Goal: Task Accomplishment & Management: Use online tool/utility

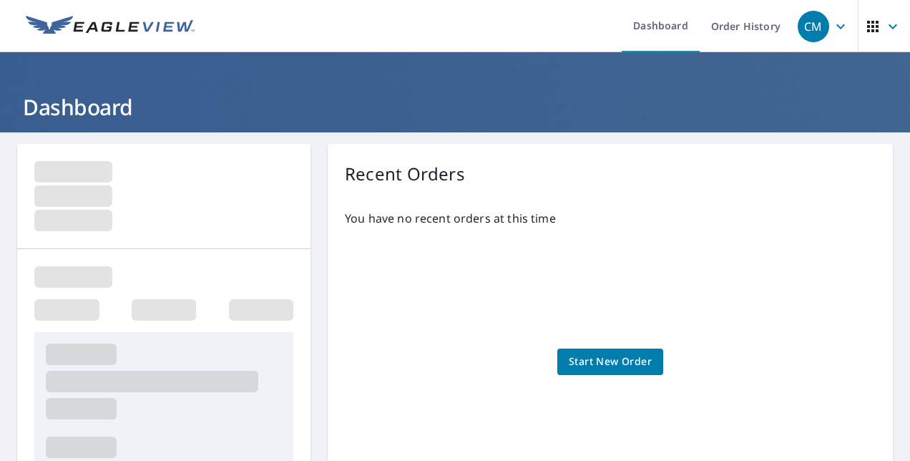
click at [835, 26] on icon "button" at bounding box center [840, 26] width 17 height 17
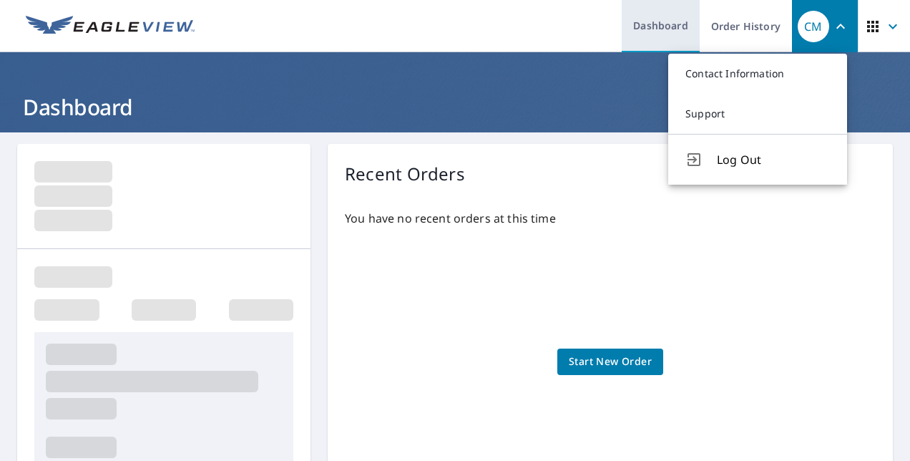
click at [640, 16] on link "Dashboard" at bounding box center [661, 26] width 78 height 52
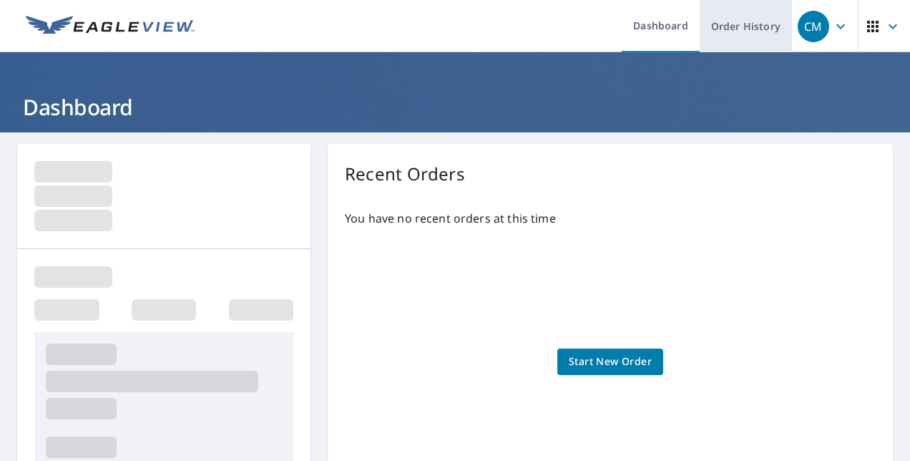
click at [732, 29] on link "Order History" at bounding box center [746, 26] width 92 height 52
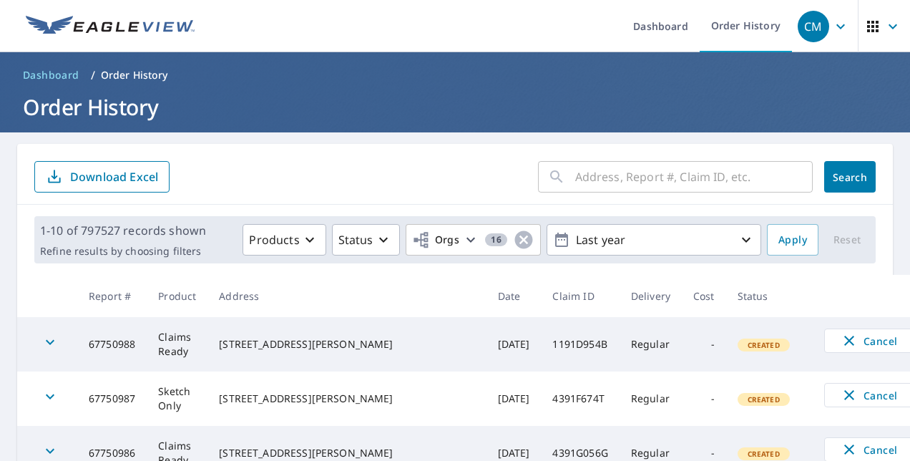
click at [623, 183] on input "text" at bounding box center [694, 177] width 238 height 40
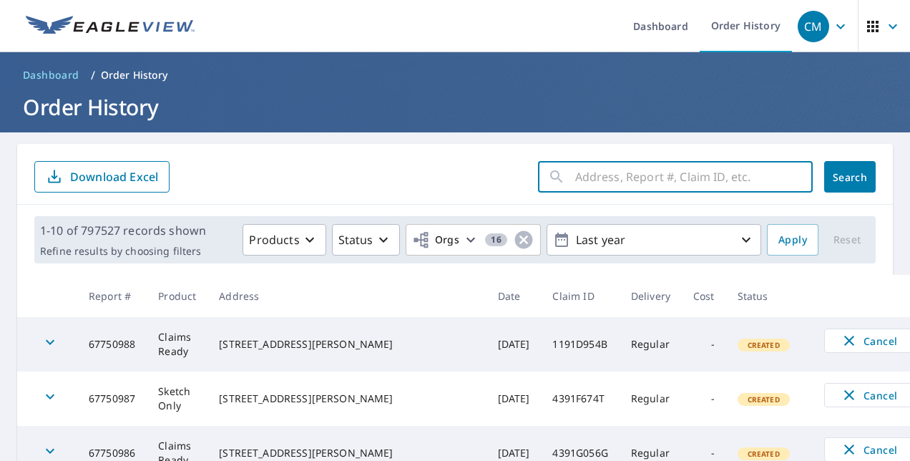
paste input "40-90S5-83W"
type input "40-90S5-83W"
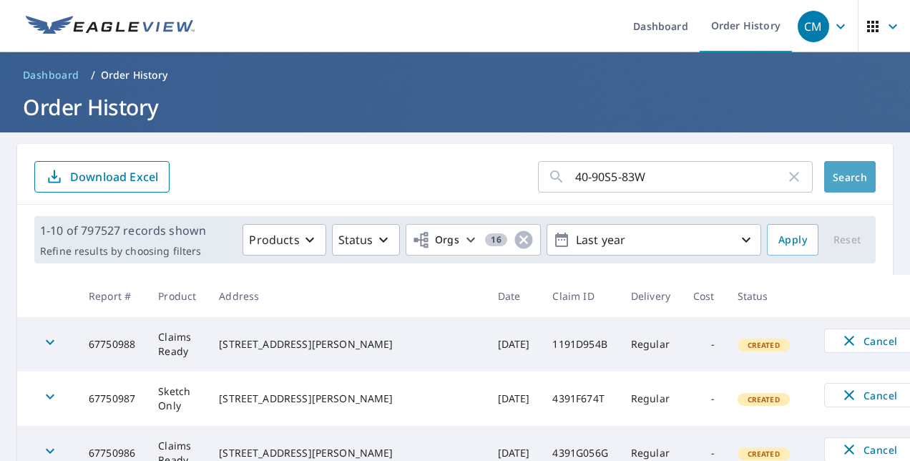
click at [836, 177] on span "Search" at bounding box center [850, 177] width 29 height 14
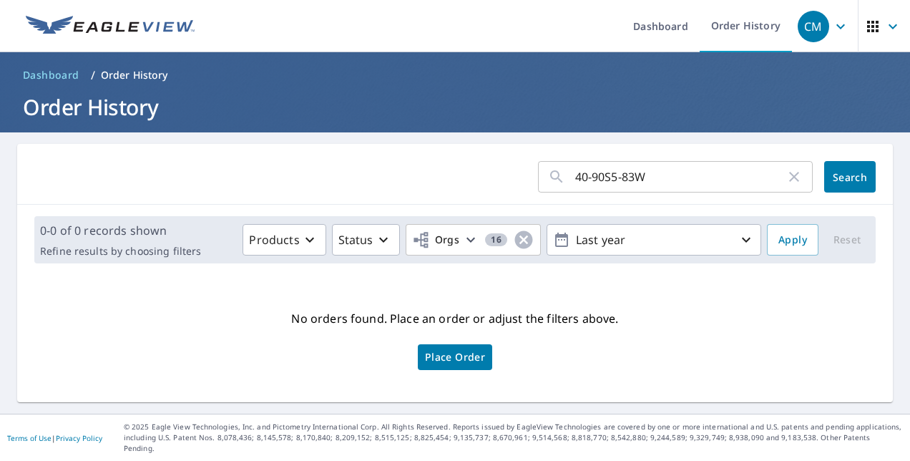
click at [663, 177] on input "40-90S5-83W" at bounding box center [680, 177] width 210 height 40
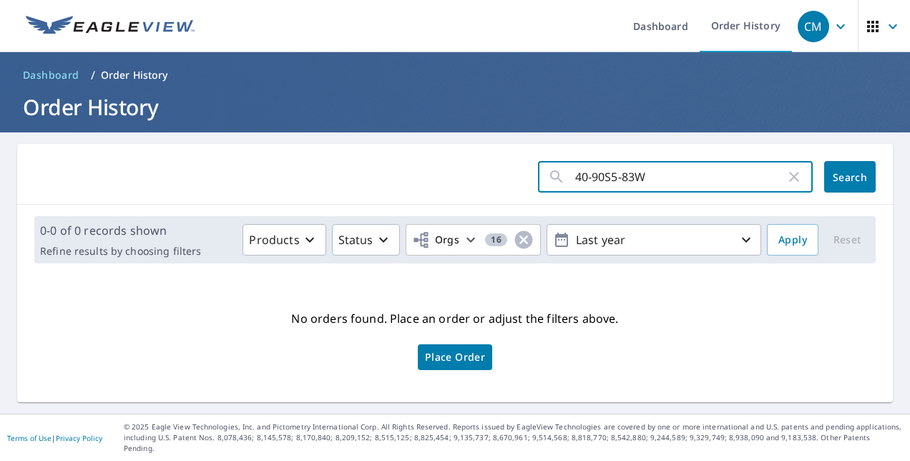
click button "Search" at bounding box center [850, 176] width 52 height 31
click at [581, 177] on input "40-90S5-83W" at bounding box center [680, 177] width 210 height 40
click at [611, 177] on input "4090S5-83W" at bounding box center [680, 177] width 210 height 40
type input "4090S583W"
click button "Search" at bounding box center [850, 176] width 52 height 31
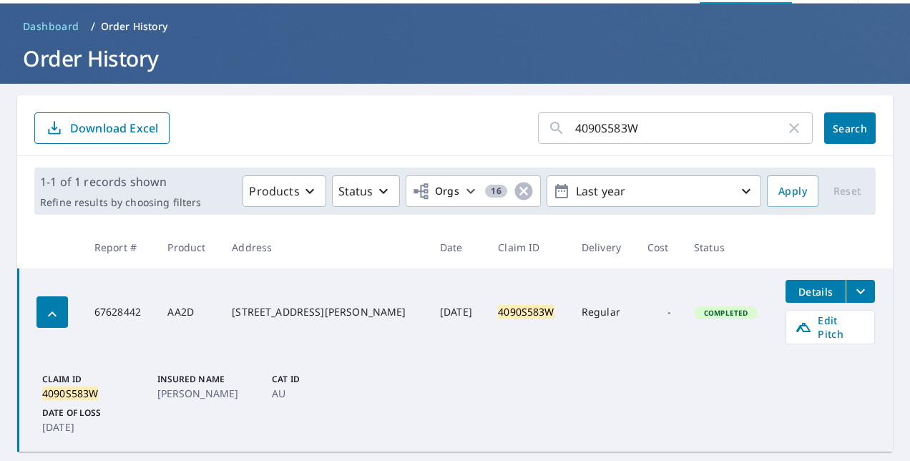
scroll to position [76, 0]
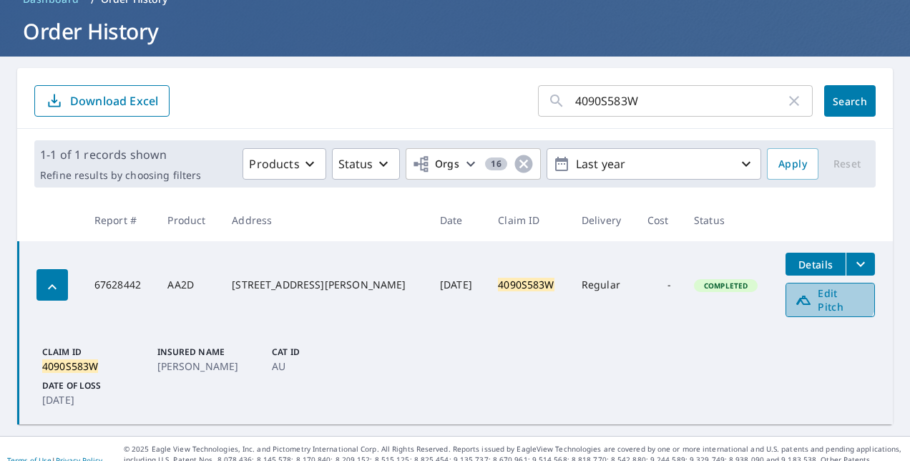
click at [819, 291] on span "Edit Pitch" at bounding box center [830, 299] width 71 height 27
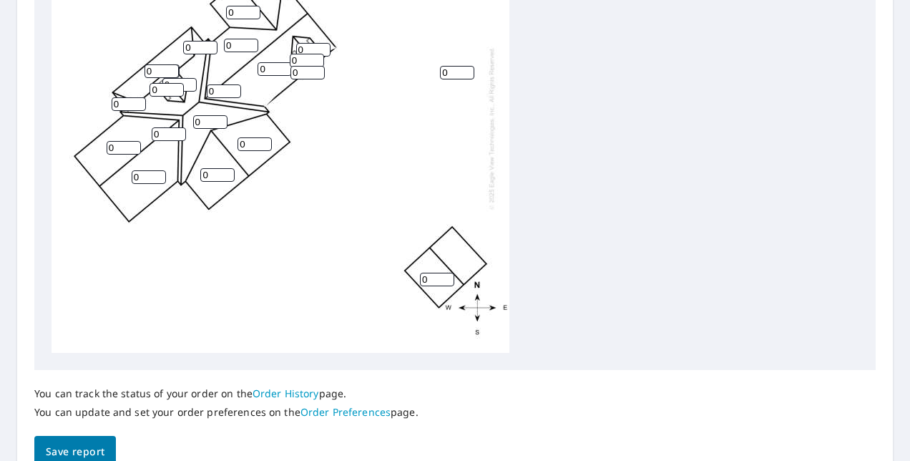
scroll to position [528, 0]
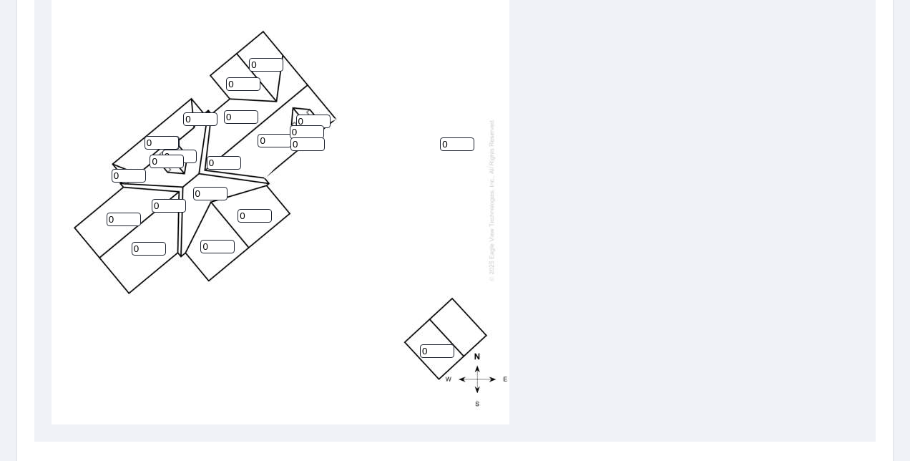
click at [165, 246] on input "0" at bounding box center [149, 249] width 34 height 14
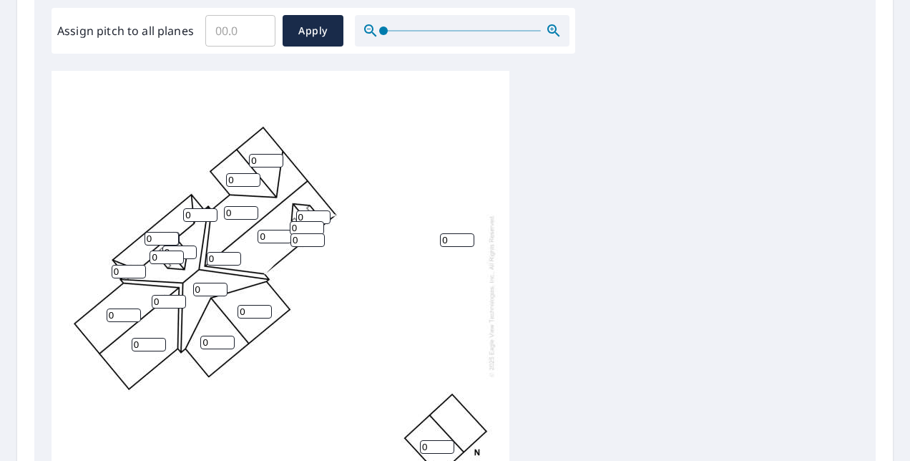
scroll to position [313, 0]
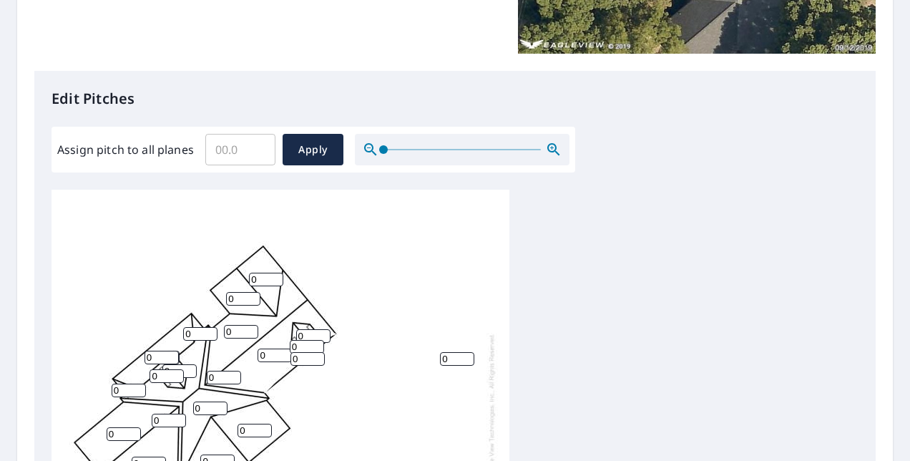
click at [226, 150] on input "Assign pitch to all planes" at bounding box center [240, 150] width 70 height 40
type input "9"
click at [299, 152] on span "Apply" at bounding box center [313, 150] width 38 height 18
type input "9"
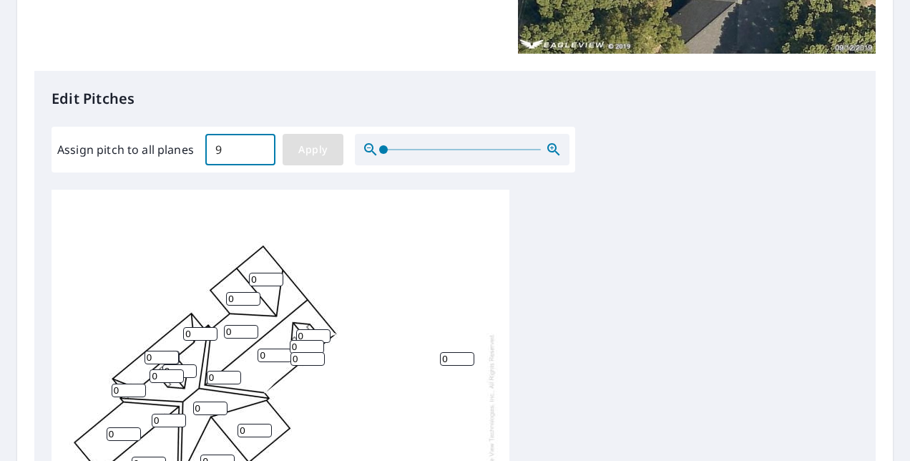
type input "9"
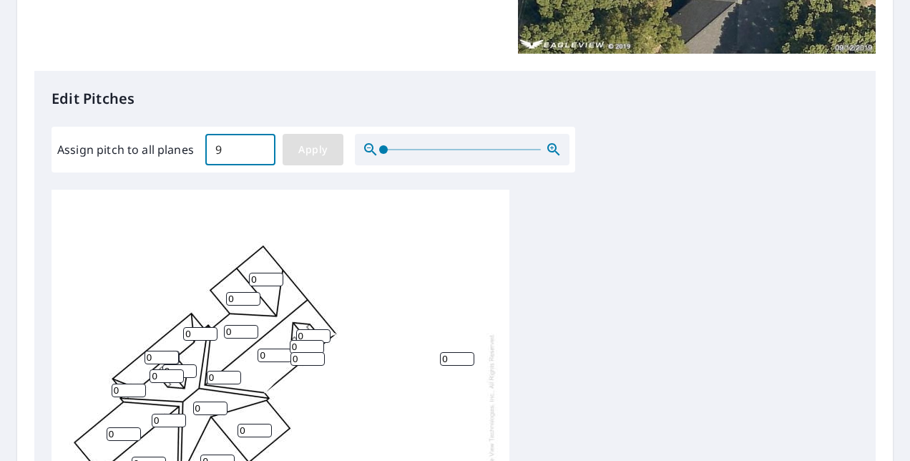
type input "9"
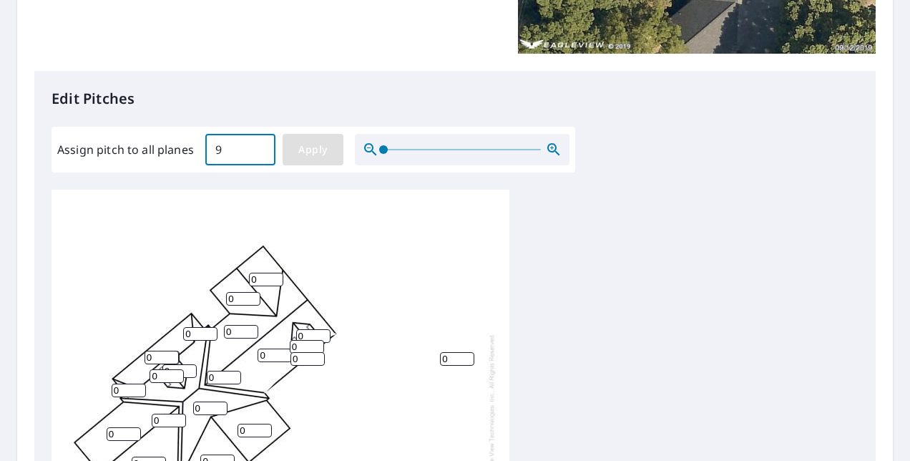
type input "9"
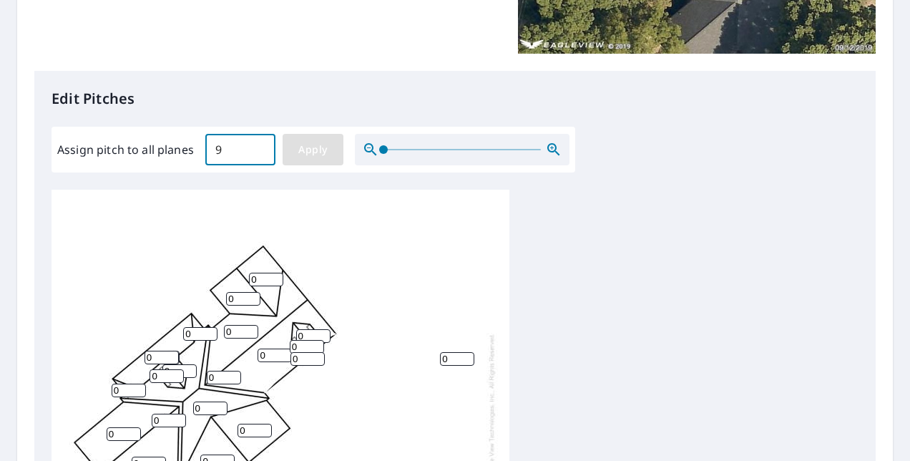
type input "9"
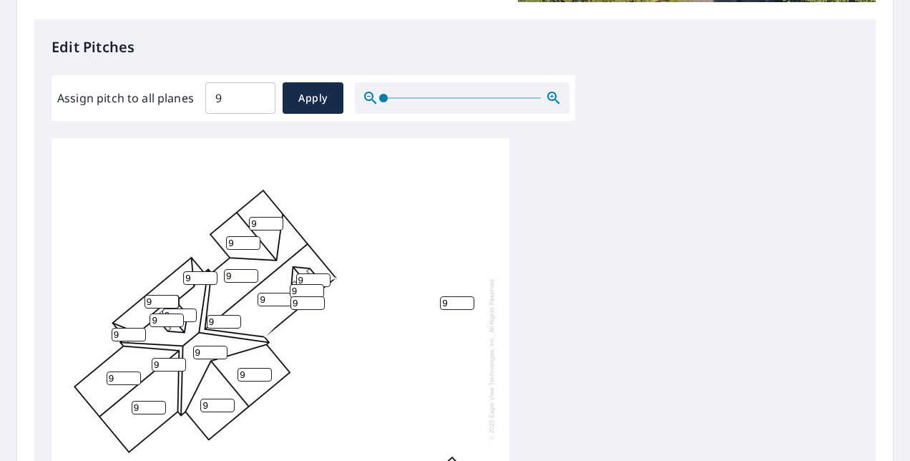
scroll to position [385, 0]
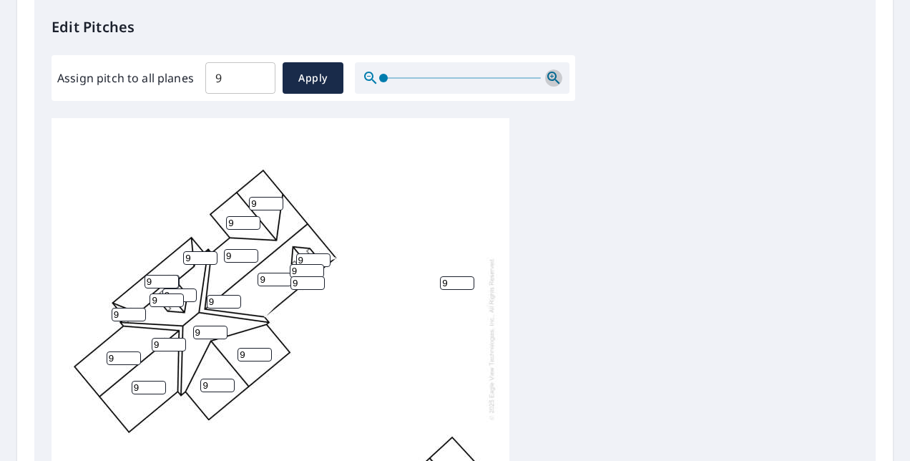
click at [555, 75] on icon "button" at bounding box center [553, 78] width 12 height 12
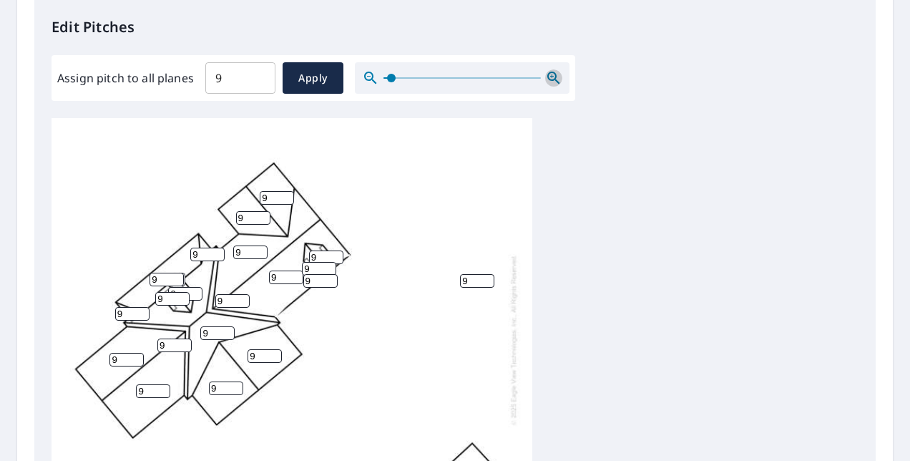
click at [555, 75] on icon "button" at bounding box center [553, 78] width 12 height 12
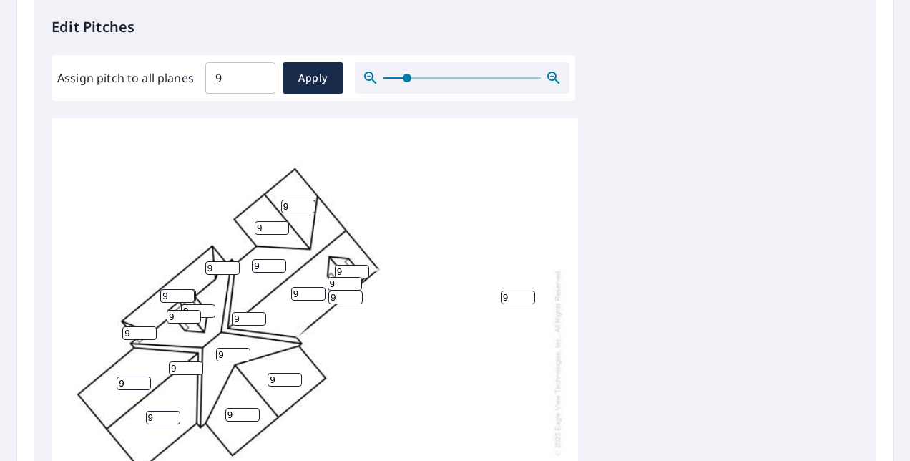
click at [555, 75] on icon "button" at bounding box center [553, 78] width 12 height 12
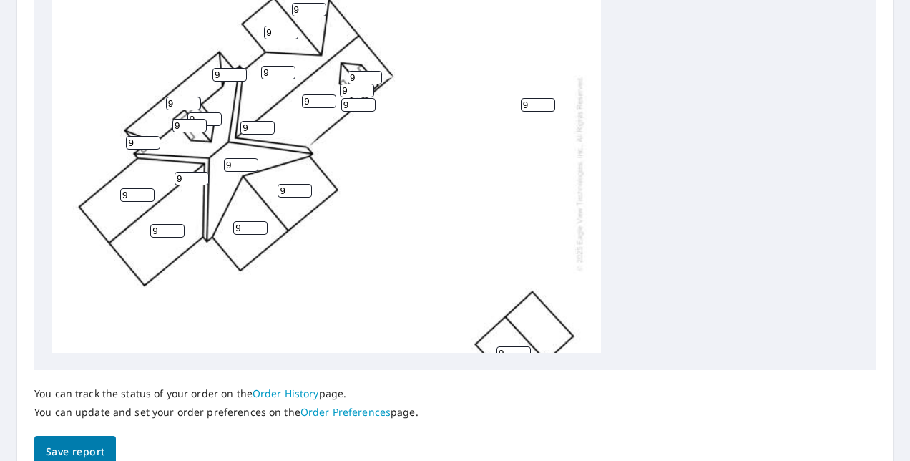
scroll to position [528, 0]
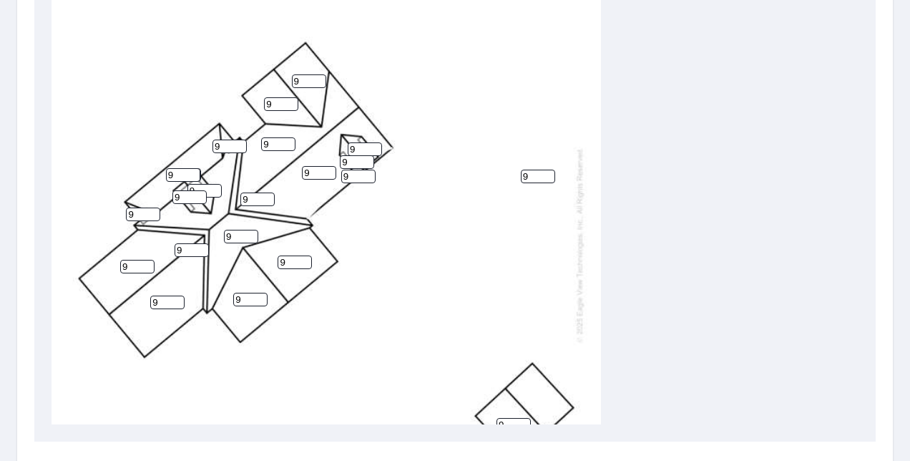
drag, startPoint x: 358, startPoint y: 157, endPoint x: 333, endPoint y: 157, distance: 24.3
click at [333, 157] on div "9 9 9 9 9 9 9 9 9 9 9 9 9 9 9 9 9 9 9 9 9 9" at bounding box center [327, 245] width 550 height 540
type input "10"
drag, startPoint x: 368, startPoint y: 146, endPoint x: 332, endPoint y: 142, distance: 36.0
click at [332, 142] on div "9 9 9 9 9 9 9 9 9 9 9 9 9 9 9 9 9 9 10 9 9 9" at bounding box center [327, 245] width 550 height 540
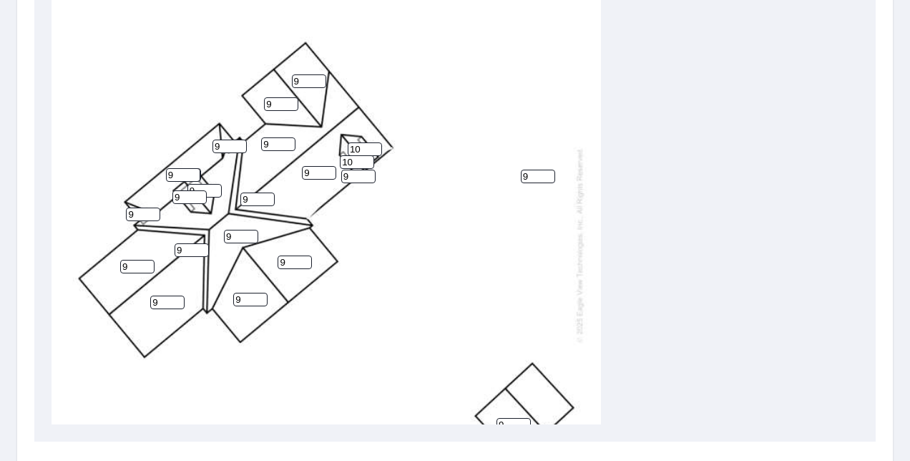
type input "10"
drag, startPoint x: 281, startPoint y: 99, endPoint x: 246, endPoint y: 97, distance: 35.1
click at [246, 97] on div "9 9 9 9 9 9 9 9 9 9 9 9 9 9 9 9 9 10 10 9 9 9" at bounding box center [327, 245] width 550 height 540
type input "4"
drag, startPoint x: 291, startPoint y: 80, endPoint x: 275, endPoint y: 80, distance: 16.5
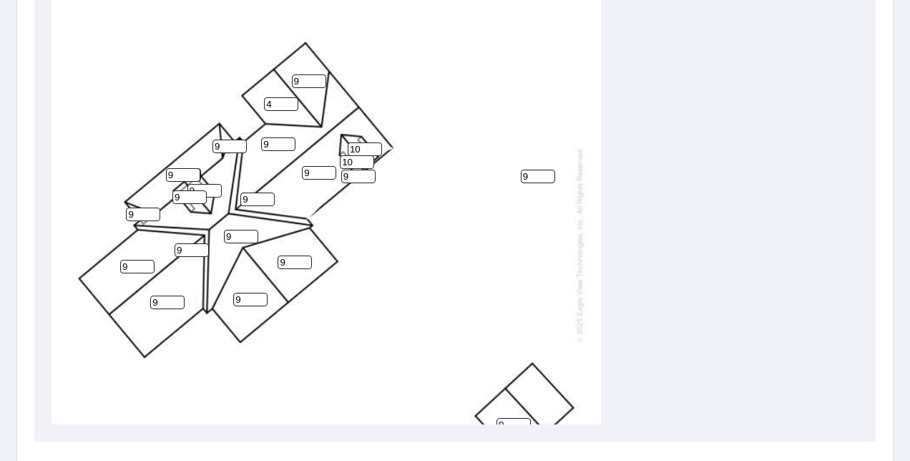
click at [275, 80] on div "9 9 9 9 9 9 9 9 9 9 9 4 9 9 9 9 9 10 10 9 9 9" at bounding box center [327, 245] width 550 height 540
type input "4"
click at [424, 240] on div "9 9 9 9 9 9 9 9 9 9 4 4 9 9 9 9 9 10 10 9 9 9" at bounding box center [327, 245] width 550 height 540
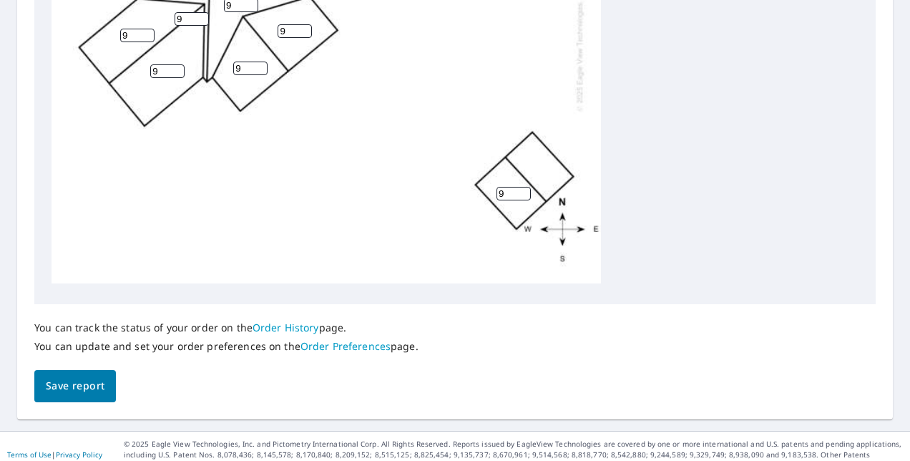
scroll to position [671, 0]
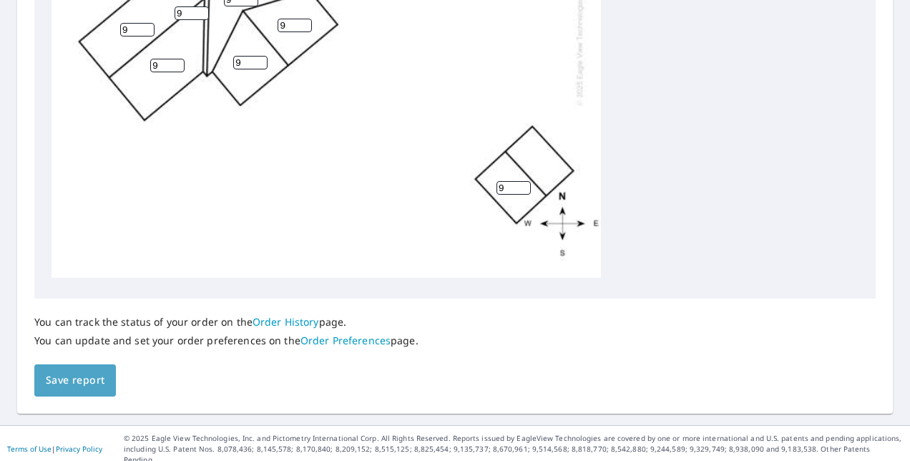
click at [62, 382] on span "Save report" at bounding box center [75, 380] width 59 height 18
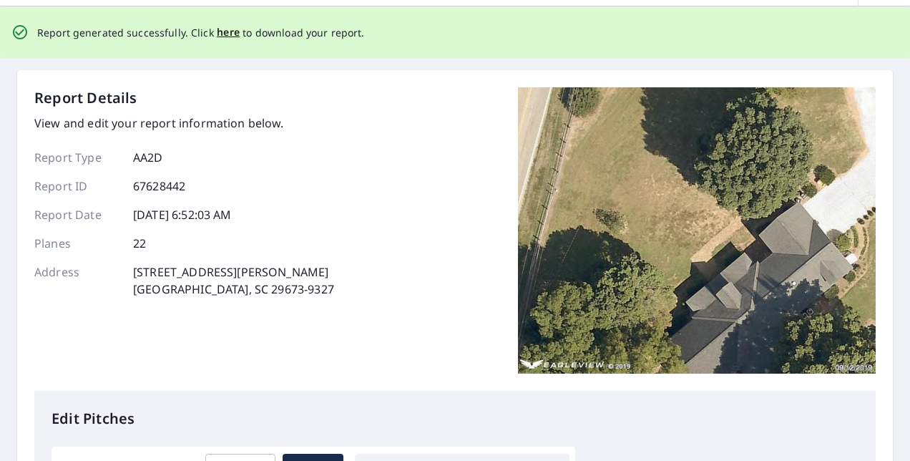
scroll to position [0, 0]
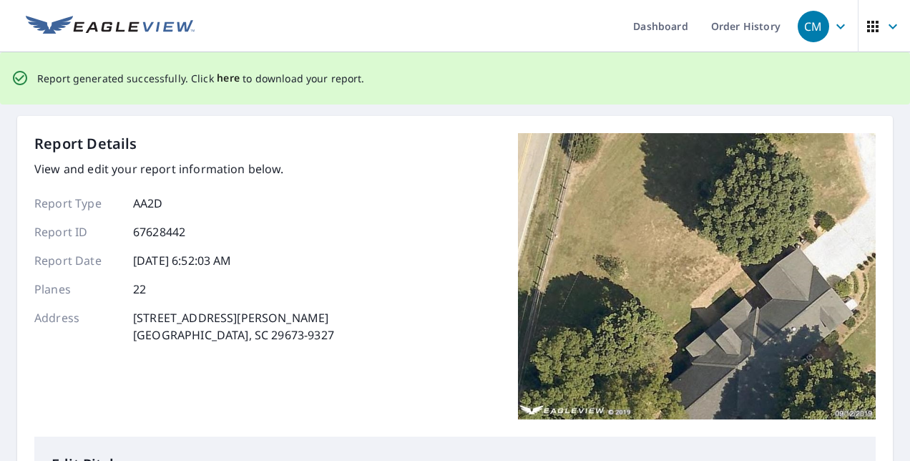
click at [228, 79] on span "here" at bounding box center [229, 78] width 24 height 18
